Goal: Communication & Community: Answer question/provide support

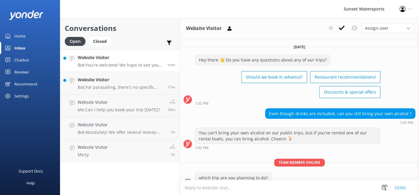
scroll to position [24, 0]
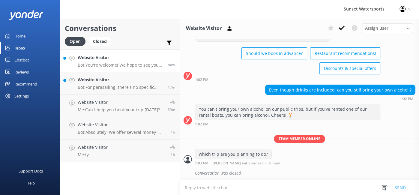
click at [134, 66] on p "Bot: You're welcome! We hope to see you at [GEOGRAPHIC_DATA] soon!" at bounding box center [121, 64] width 86 height 5
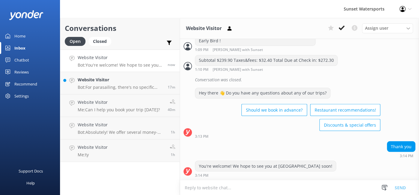
scroll to position [731, 0]
click at [115, 86] on p "Bot: For parasailing, there's no specific weight requirement for children, but …" at bounding box center [121, 87] width 86 height 5
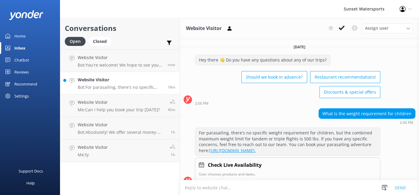
scroll to position [15, 0]
